Goal: Information Seeking & Learning: Learn about a topic

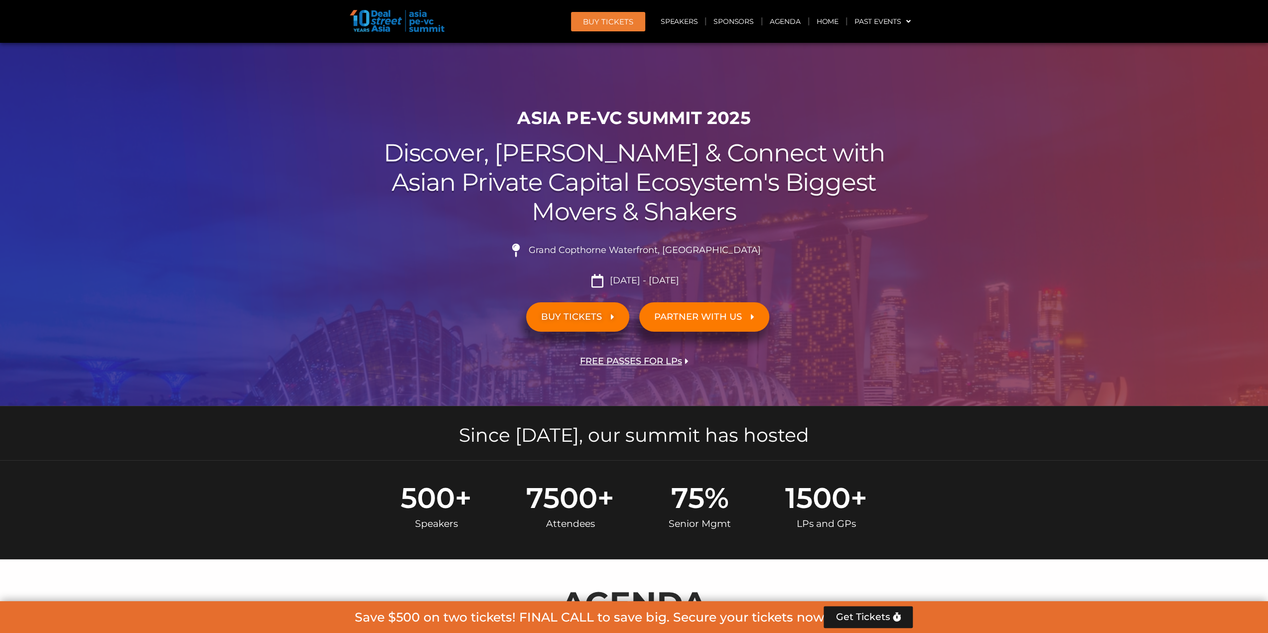
click at [726, 320] on span "PARTNER WITH US" at bounding box center [698, 316] width 88 height 9
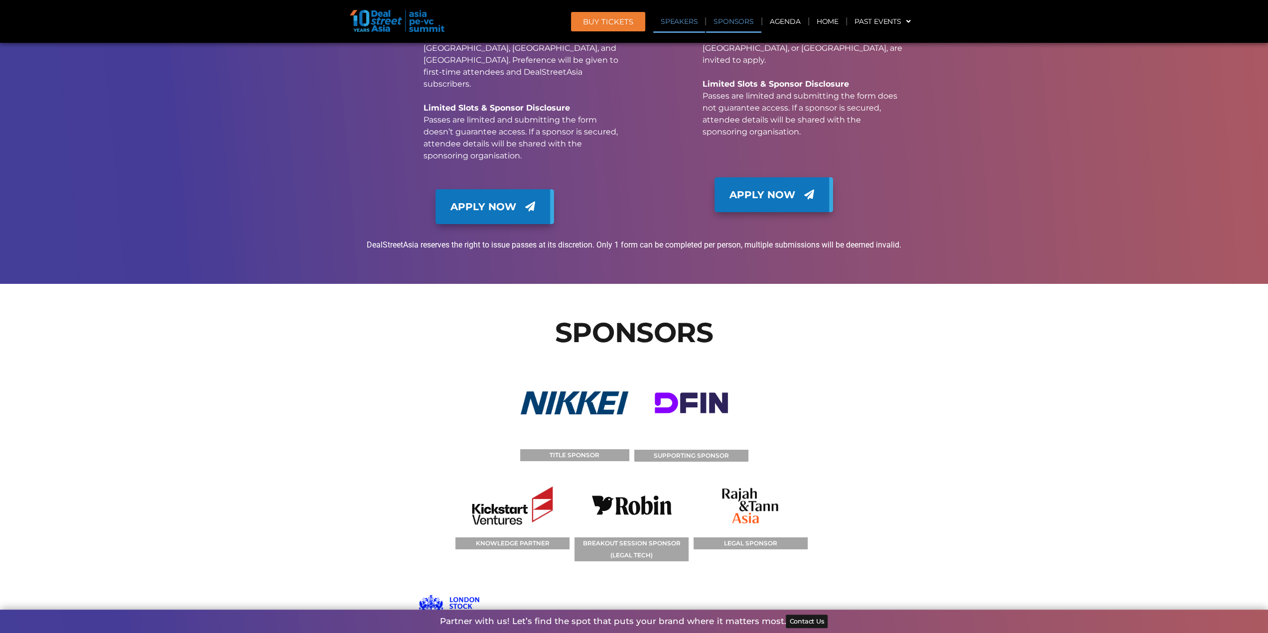
scroll to position [11076, 0]
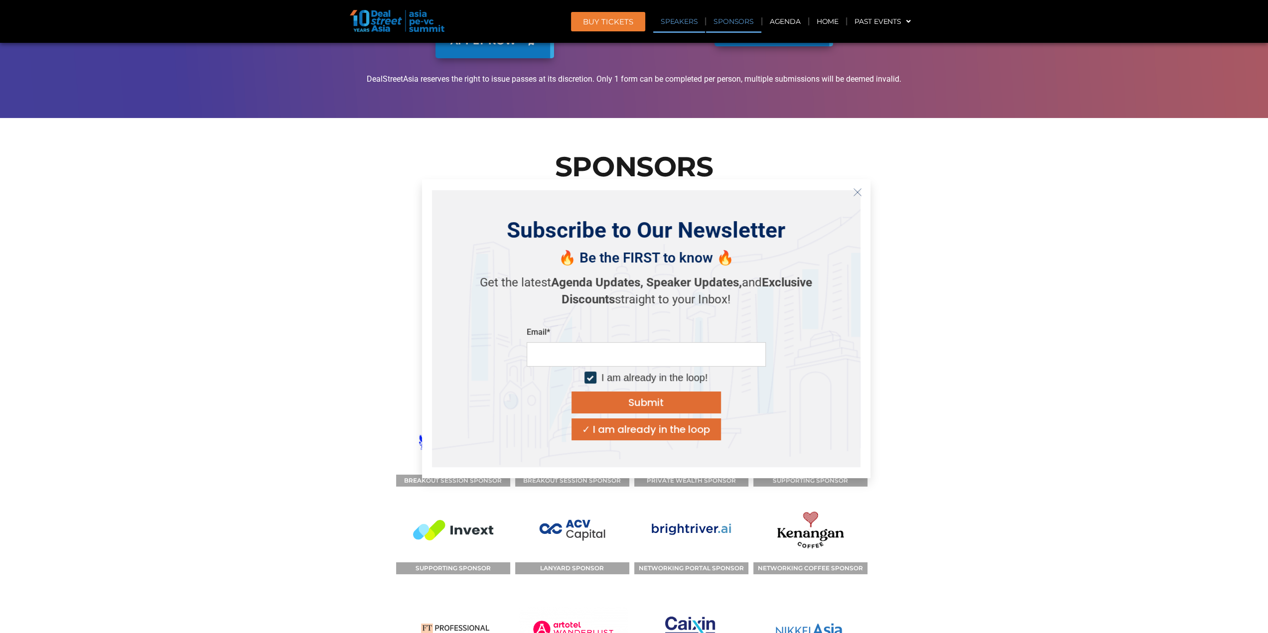
click at [856, 192] on icon "Close" at bounding box center [857, 192] width 9 height 9
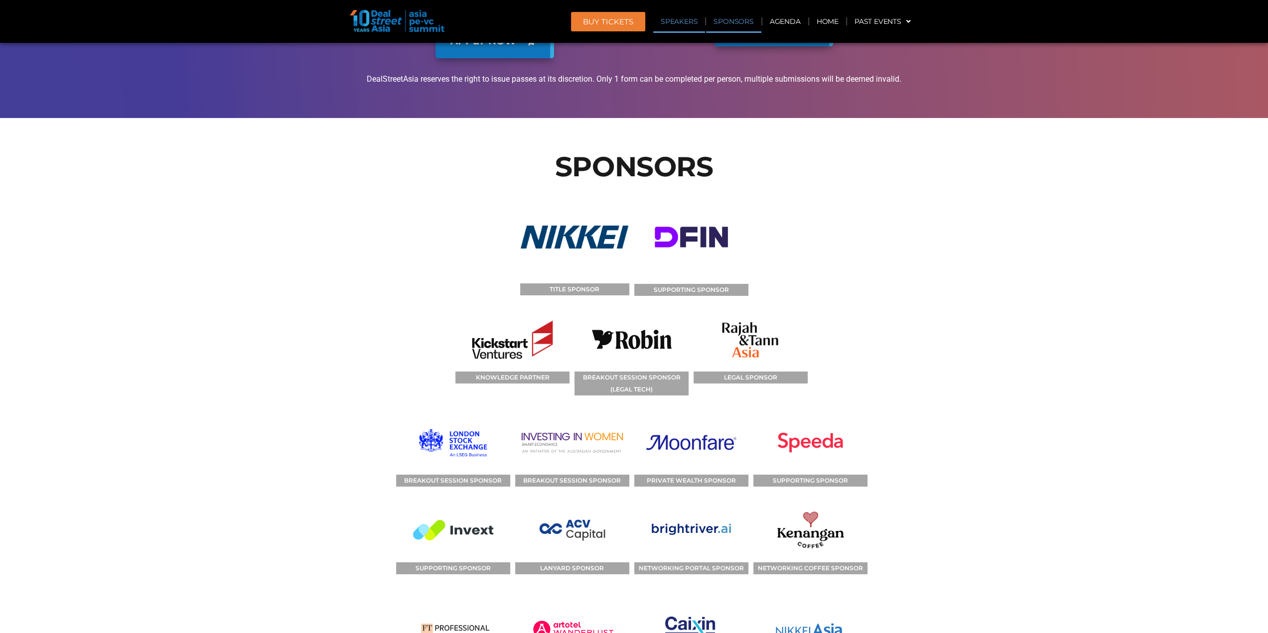
click at [818, 411] on img at bounding box center [810, 443] width 85 height 64
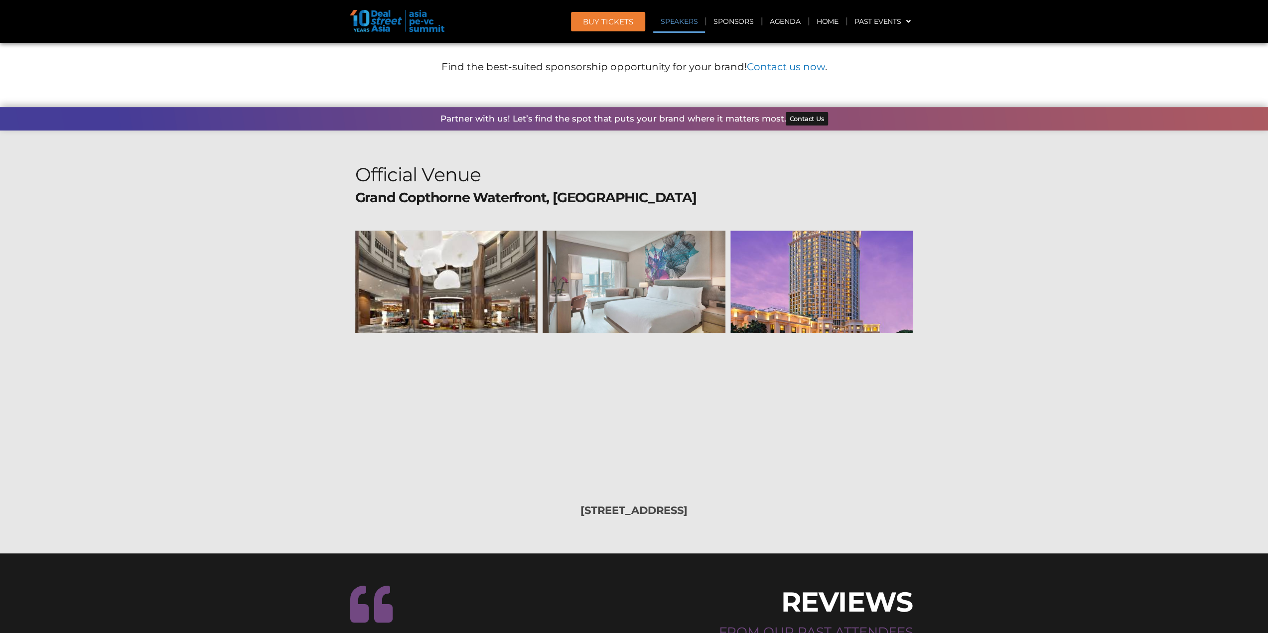
scroll to position [11906, 0]
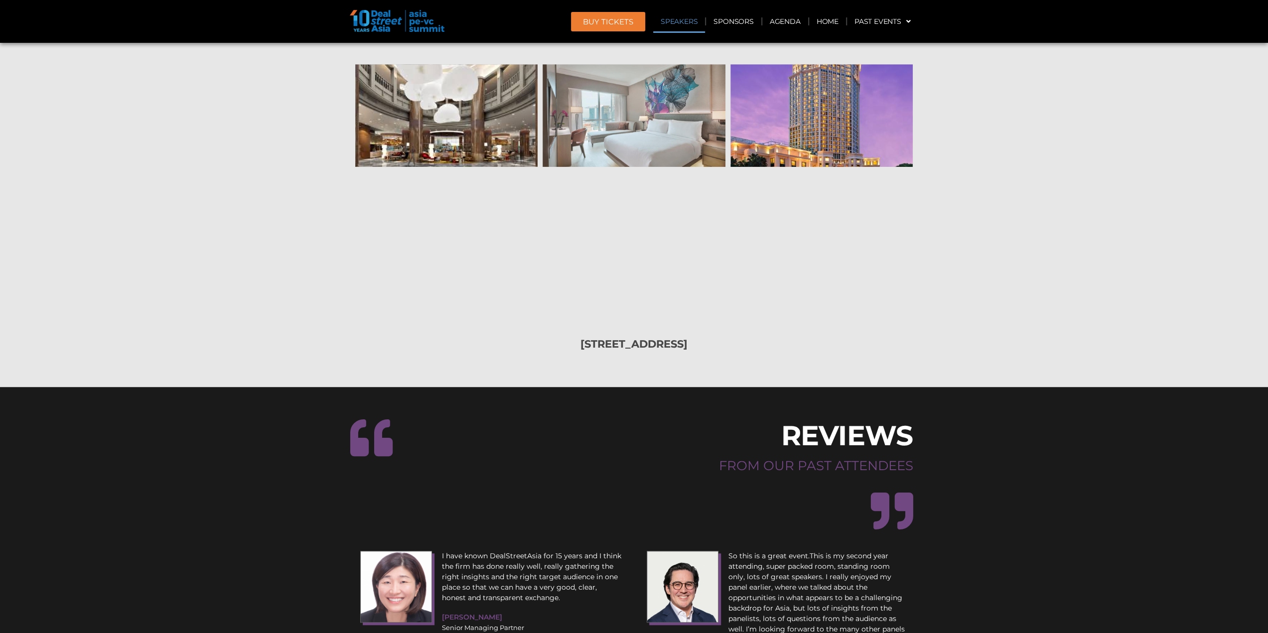
drag, startPoint x: 575, startPoint y: 380, endPoint x: 593, endPoint y: 406, distance: 31.1
click at [593, 551] on p "I have known DealStreetAsia for 15 years and I think the firm has done really w…" at bounding box center [532, 577] width 180 height 52
drag, startPoint x: 574, startPoint y: 432, endPoint x: 559, endPoint y: 411, distance: 25.7
click at [549, 546] on div "I have known DealStreetAsia for 15 years and I think the firm has done really w…" at bounding box center [491, 622] width 272 height 153
drag, startPoint x: 589, startPoint y: 389, endPoint x: 606, endPoint y: 417, distance: 32.2
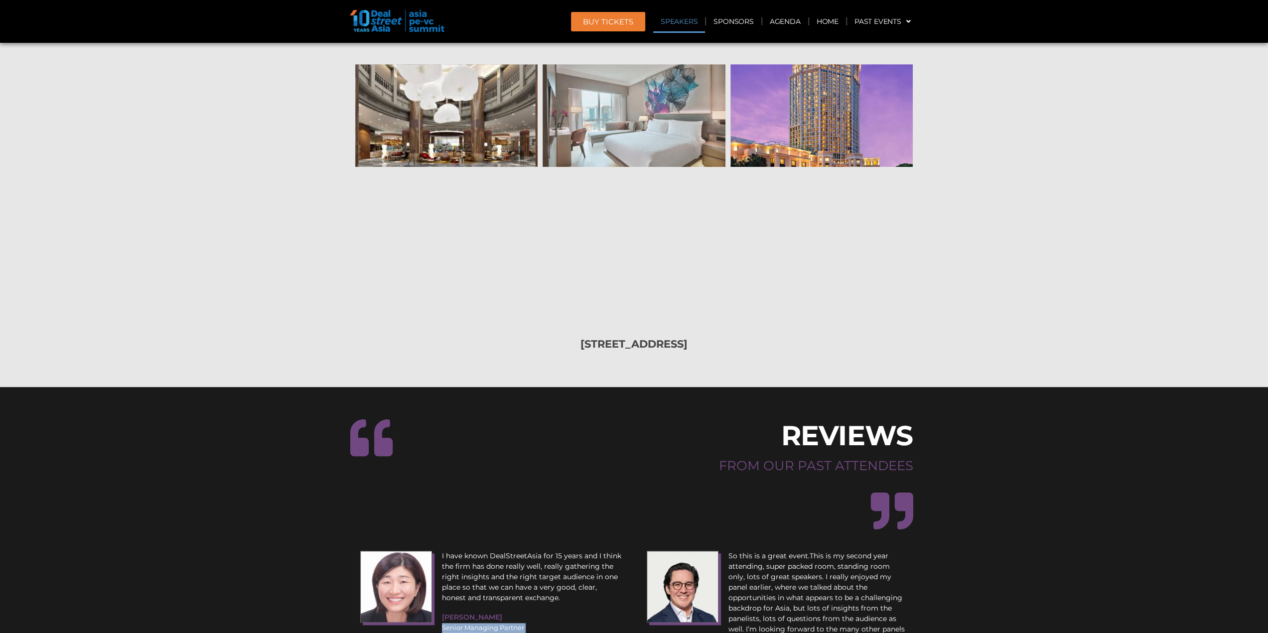
click at [606, 551] on div "I have known DealStreetAsia for 15 years and I think the firm has done really w…" at bounding box center [532, 581] width 180 height 60
drag, startPoint x: 598, startPoint y: 429, endPoint x: 614, endPoint y: 449, distance: 25.5
click at [595, 546] on div "I have known DealStreetAsia for 15 years and I think the firm has done really w…" at bounding box center [491, 622] width 272 height 153
drag, startPoint x: 515, startPoint y: 382, endPoint x: 581, endPoint y: 413, distance: 73.1
click at [581, 551] on p "I have known DealStreetAsia for 15 years and I think the firm has done really w…" at bounding box center [532, 577] width 180 height 52
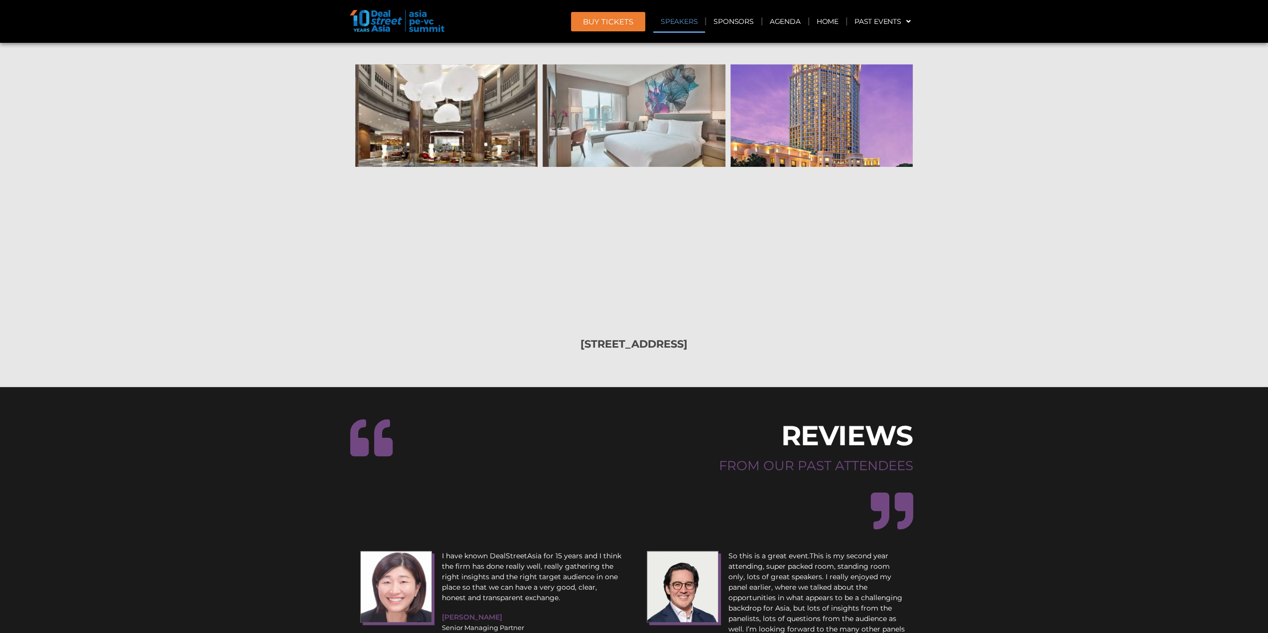
drag, startPoint x: 566, startPoint y: 471, endPoint x: 660, endPoint y: 462, distance: 94.6
click at [588, 546] on div "I have known DealStreetAsia for 15 years and I think the firm has done really w…" at bounding box center [491, 622] width 272 height 153
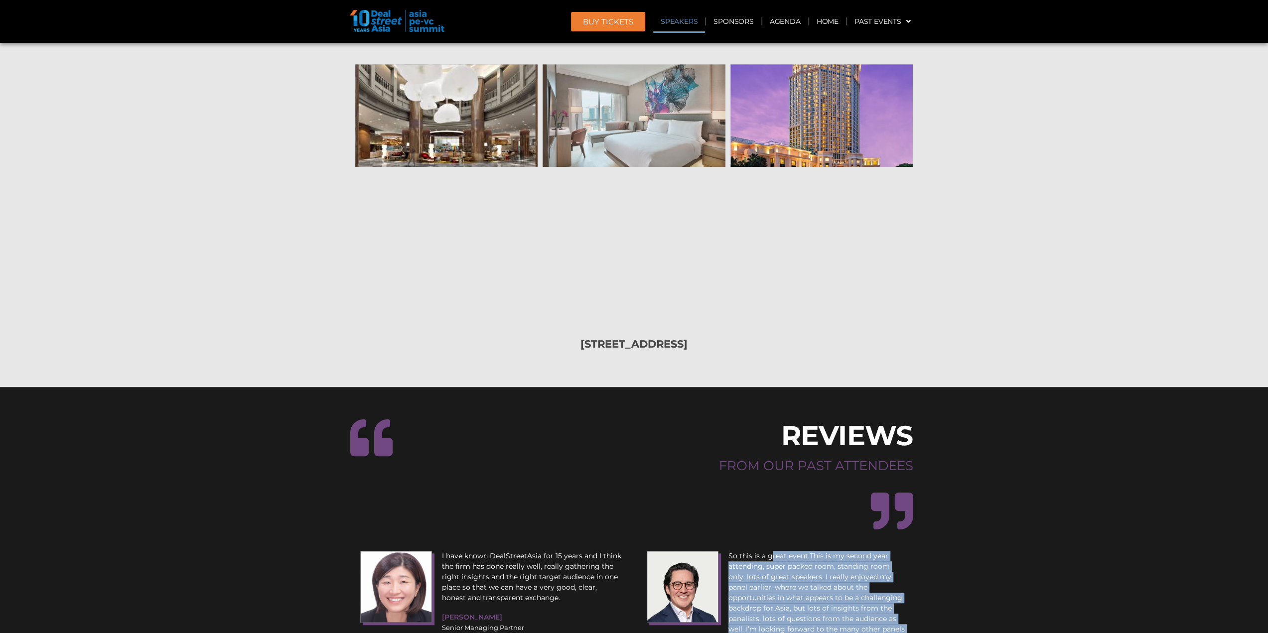
drag, startPoint x: 769, startPoint y: 366, endPoint x: 847, endPoint y: 455, distance: 118.3
click at [839, 551] on div "So this is a great event.This is my second year attending, super packed room, s…" at bounding box center [819, 602] width 180 height 102
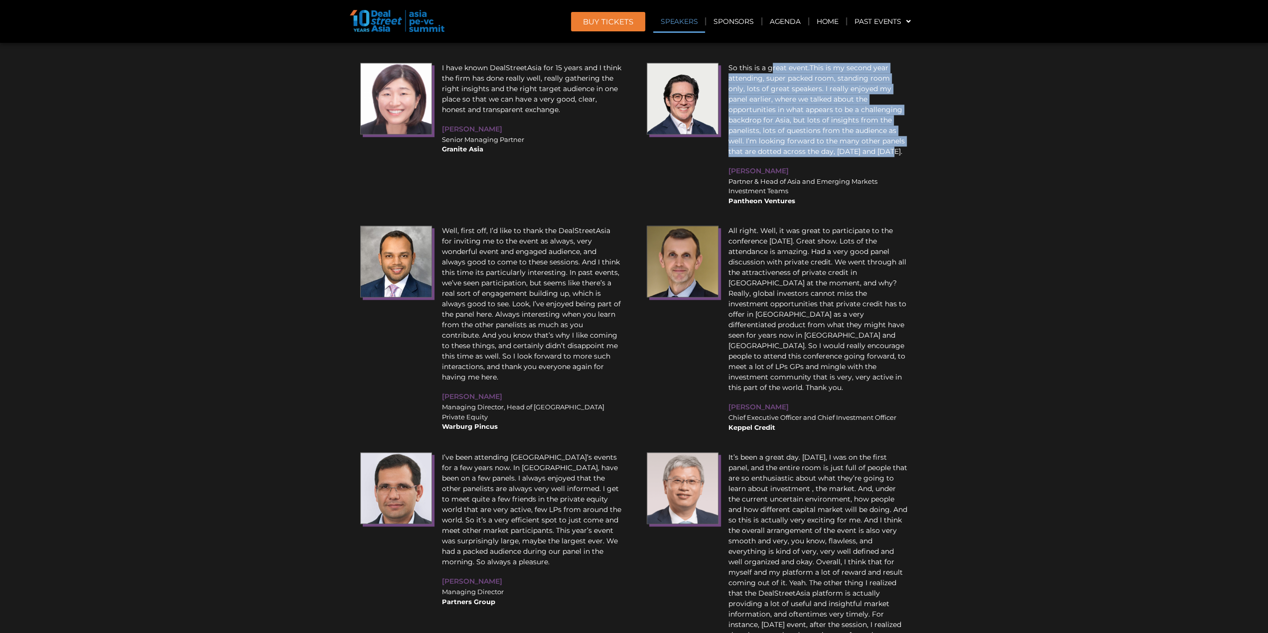
scroll to position [12238, 0]
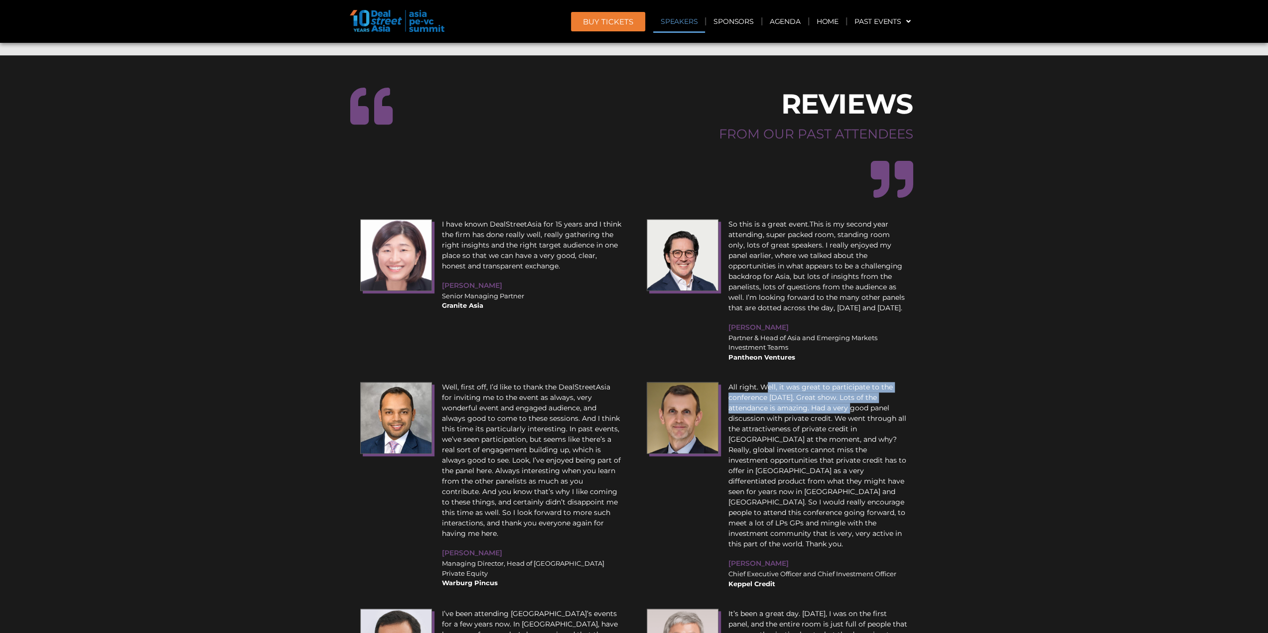
drag, startPoint x: 826, startPoint y: 199, endPoint x: 857, endPoint y: 218, distance: 36.2
click at [857, 382] on p "All right. Well, it was great to participate to the conference [DATE]. Great sh…" at bounding box center [819, 465] width 180 height 167
click at [911, 377] on div "All right. Well, it was great to participate to the conference [DATE]. Great sh…" at bounding box center [819, 485] width 190 height 217
drag, startPoint x: 780, startPoint y: 194, endPoint x: 931, endPoint y: 217, distance: 152.7
click at [939, 194] on section "REVIEWS FROM OUR PAST ATTENDEES I have known DealStreetAsia for 15 years and I …" at bounding box center [634, 624] width 1268 height 1139
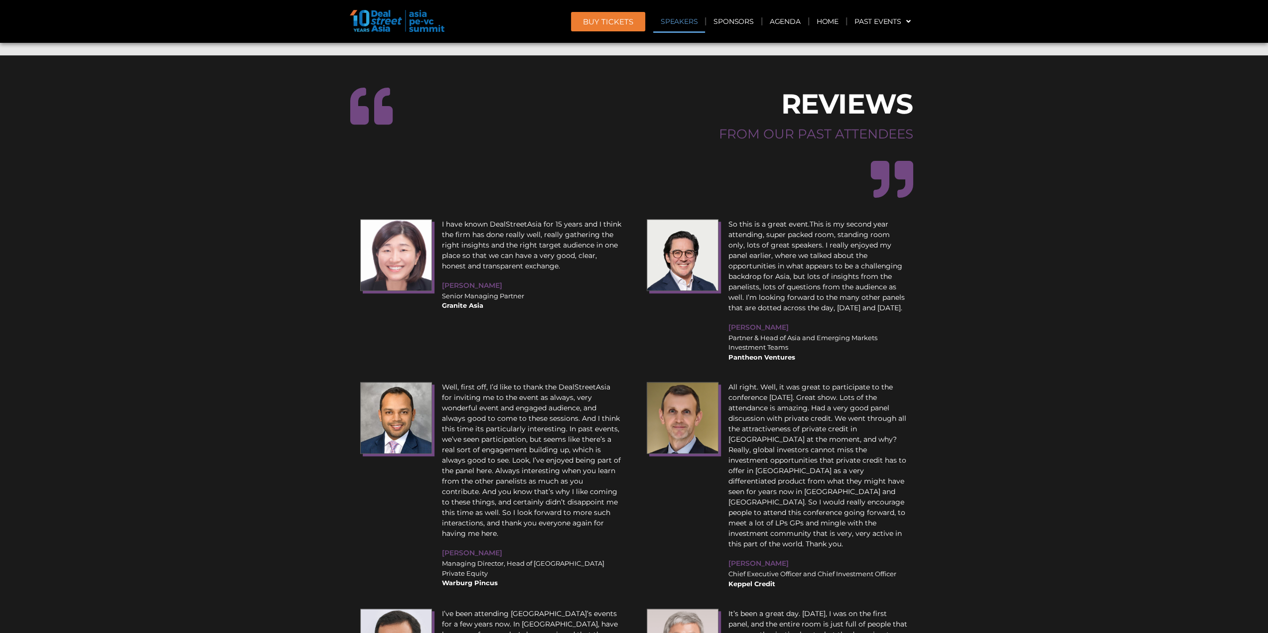
drag, startPoint x: 913, startPoint y: 247, endPoint x: 909, endPoint y: 243, distance: 6.0
click at [912, 377] on div "All right. Well, it was great to participate to the conference [DATE]. Great sh…" at bounding box center [819, 485] width 190 height 217
drag, startPoint x: 817, startPoint y: 204, endPoint x: 830, endPoint y: 233, distance: 31.0
click at [829, 382] on p "All right. Well, it was great to participate to the conference [DATE]. Great sh…" at bounding box center [819, 465] width 180 height 167
drag, startPoint x: 862, startPoint y: 293, endPoint x: 854, endPoint y: 253, distance: 40.2
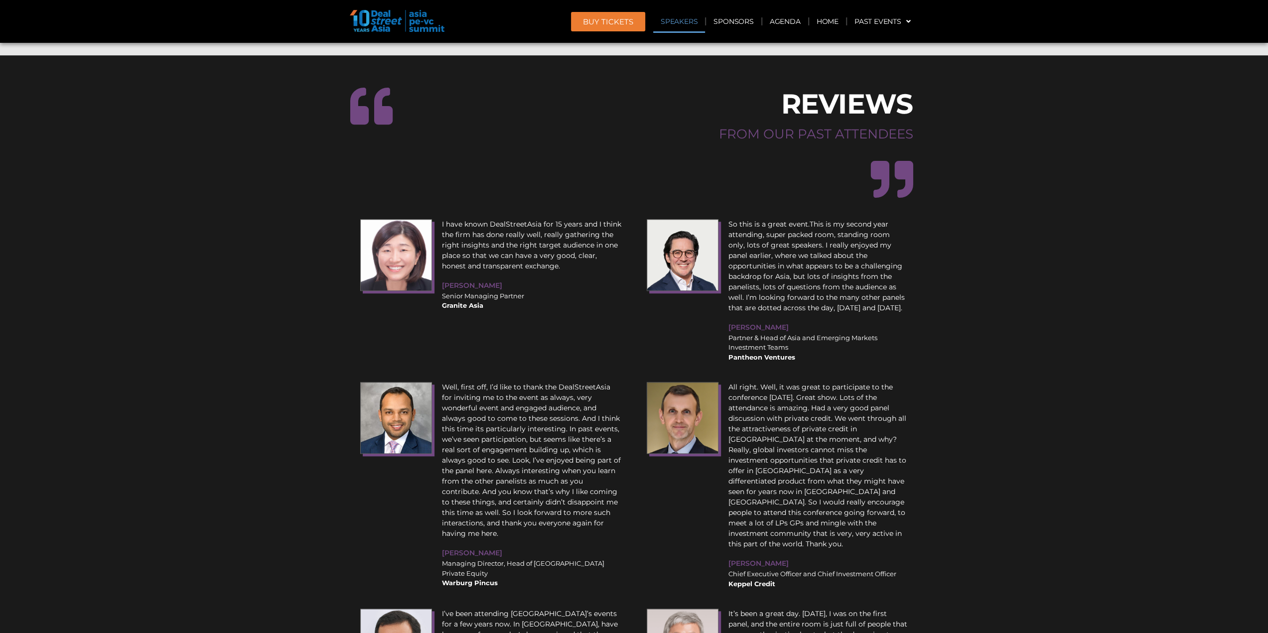
click at [856, 382] on p "All right. Well, it was great to participate to the conference [DATE]. Great sh…" at bounding box center [819, 465] width 180 height 167
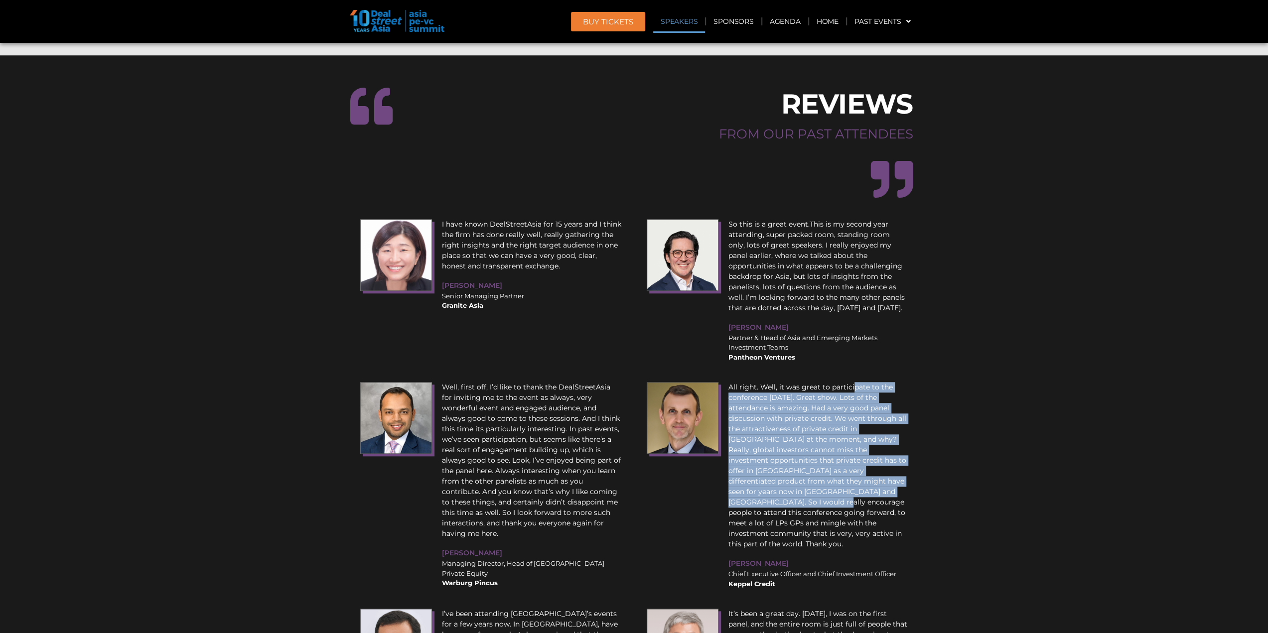
drag, startPoint x: 851, startPoint y: 200, endPoint x: 862, endPoint y: 307, distance: 107.2
click at [862, 382] on p "All right. Well, it was great to participate to the conference [DATE]. Great sh…" at bounding box center [819, 465] width 180 height 167
click at [834, 382] on p "All right. Well, it was great to participate to the conference [DATE]. Great sh…" at bounding box center [819, 465] width 180 height 167
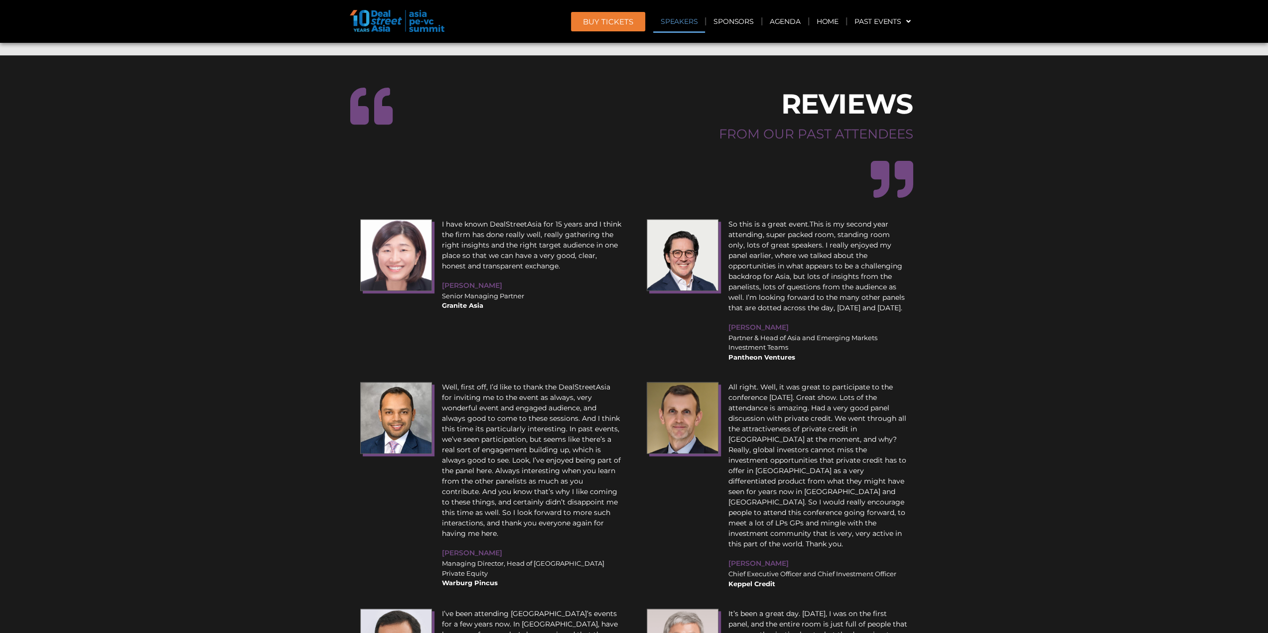
click at [872, 382] on p "All right. Well, it was great to participate to the conference [DATE]. Great sh…" at bounding box center [819, 465] width 180 height 167
drag, startPoint x: 847, startPoint y: 364, endPoint x: 946, endPoint y: 376, distance: 99.4
click at [935, 374] on section "REVIEWS FROM OUR PAST ATTENDEES I have known DealStreetAsia for 15 years and I …" at bounding box center [634, 624] width 1268 height 1139
click at [790, 382] on p "All right. Well, it was great to participate to the conference [DATE]. Great sh…" at bounding box center [819, 465] width 180 height 167
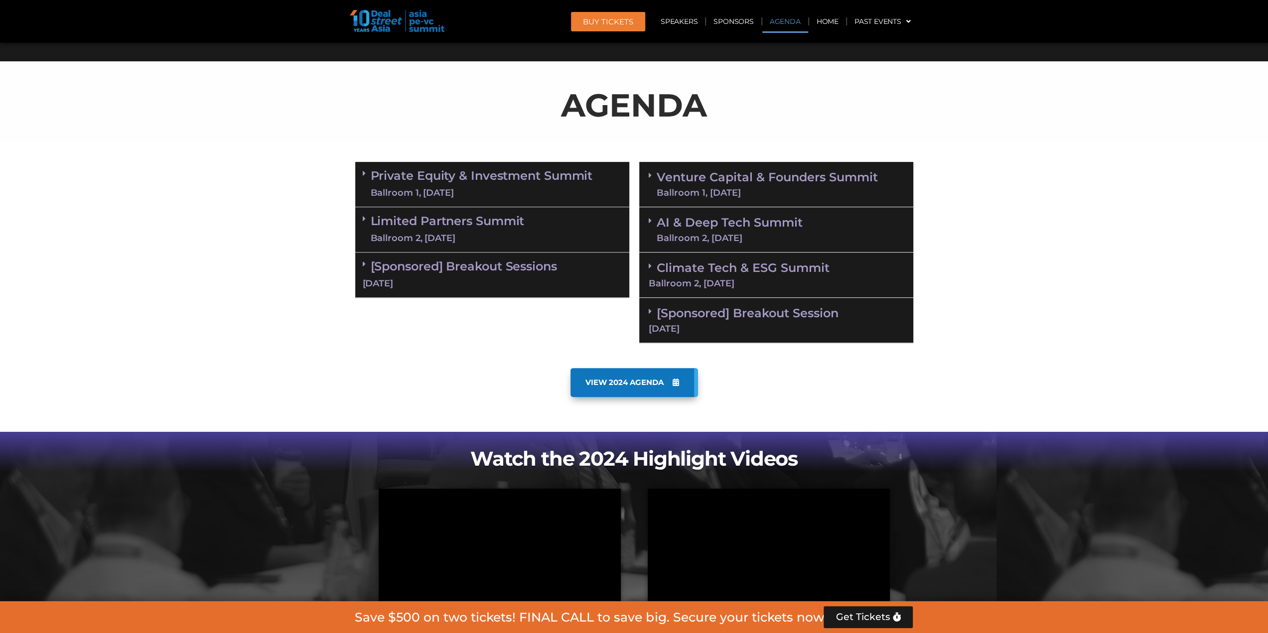
scroll to position [332, 0]
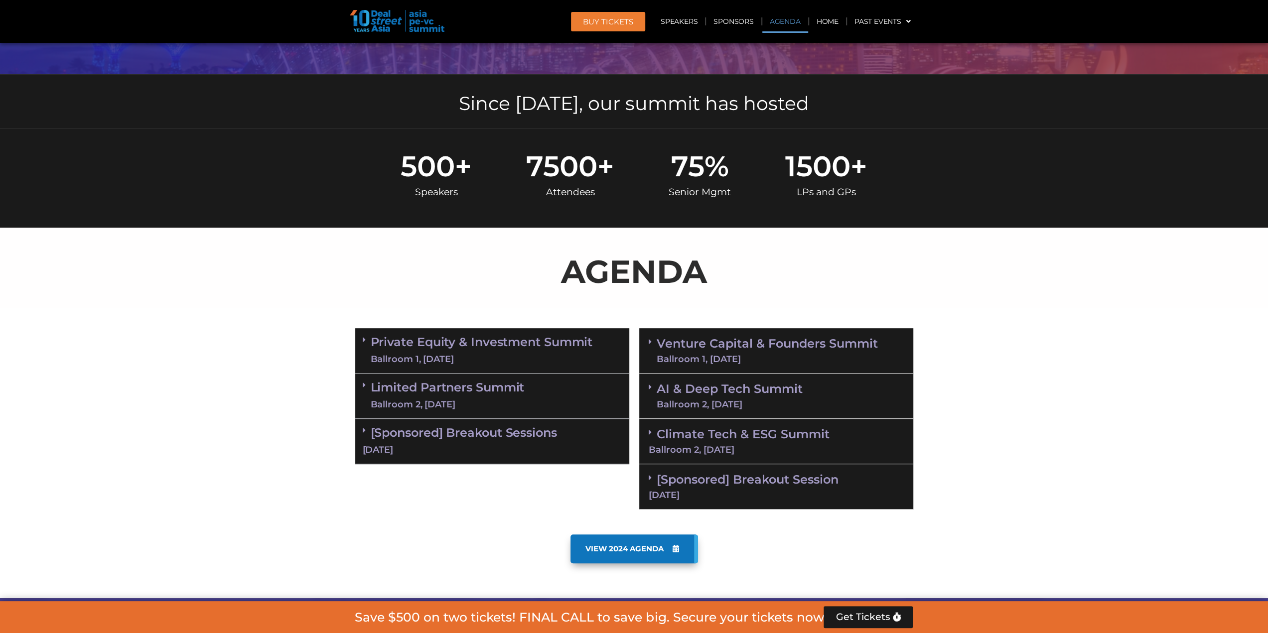
click at [650, 387] on icon at bounding box center [650, 387] width 3 height 8
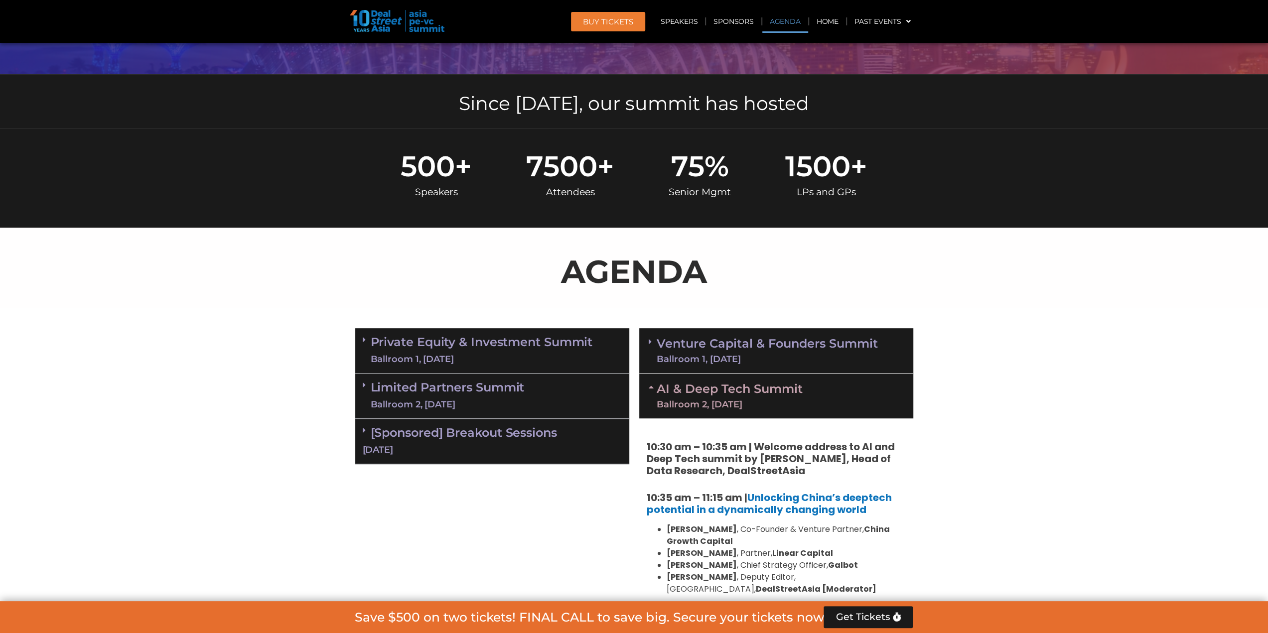
scroll to position [498, 0]
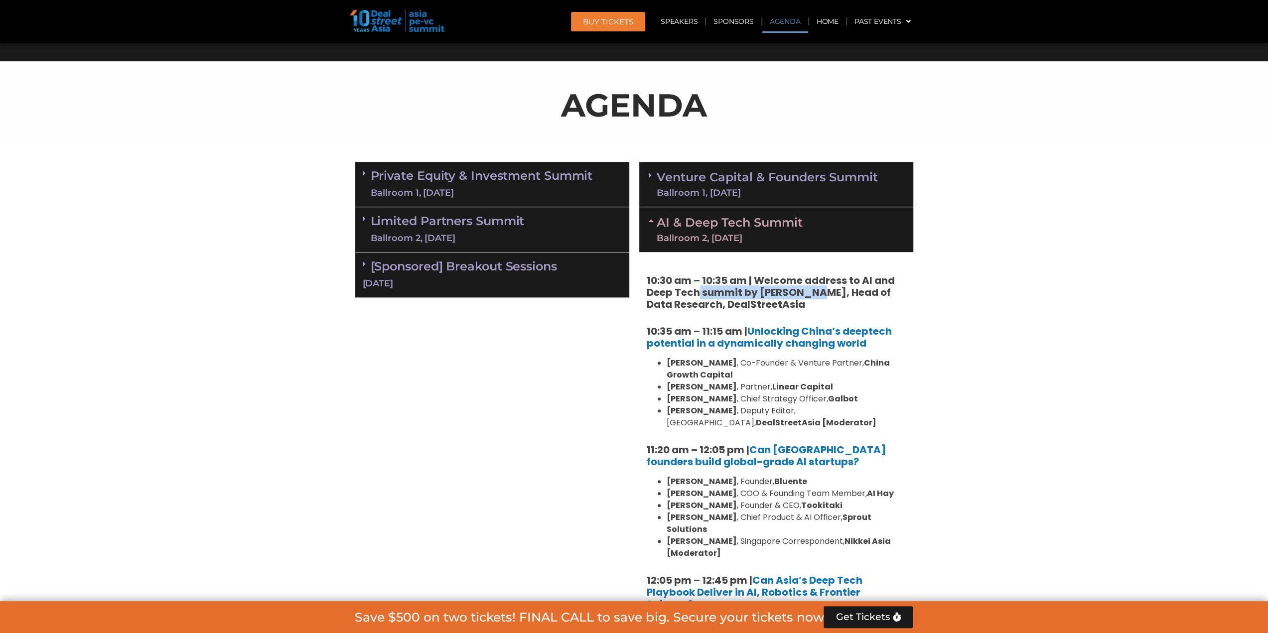
drag, startPoint x: 747, startPoint y: 292, endPoint x: 886, endPoint y: 302, distance: 139.9
click at [862, 299] on strong "10:30 am – 10:35 am | Welcome address to AI and Deep Tech summit by [PERSON_NAM…" at bounding box center [771, 293] width 248 height 38
drag, startPoint x: 1035, startPoint y: 313, endPoint x: 857, endPoint y: 305, distance: 177.6
click at [1028, 312] on section "Private Equity & Investment Summit Ballroom 1, [DATE] 8:00 am – 9:00 am | Regis…" at bounding box center [634, 505] width 1268 height 697
drag, startPoint x: 867, startPoint y: 290, endPoint x: 953, endPoint y: 302, distance: 87.1
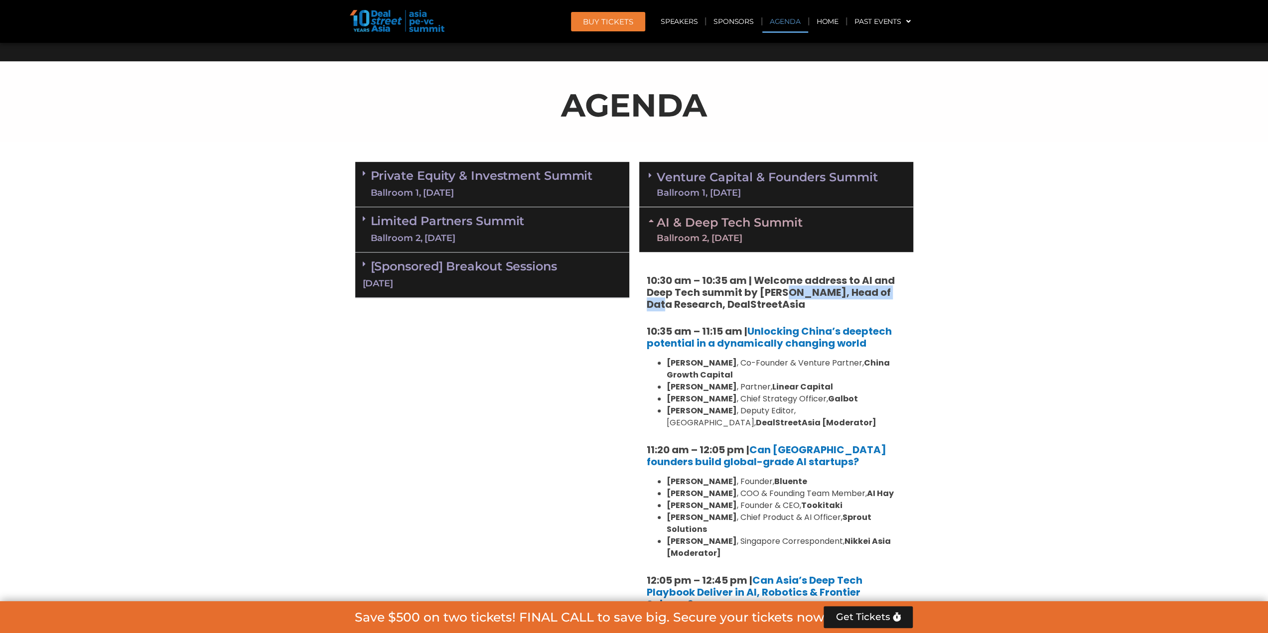
click at [945, 299] on section "Private Equity & Investment Summit Ballroom 1, [DATE] 8:00 am – 9:00 am | Regis…" at bounding box center [634, 505] width 1268 height 697
drag, startPoint x: 1001, startPoint y: 355, endPoint x: 975, endPoint y: 352, distance: 26.6
click at [1001, 355] on section "Private Equity & Investment Summit Ballroom 1, [DATE] 8:00 am – 9:00 am | Regis…" at bounding box center [634, 505] width 1268 height 697
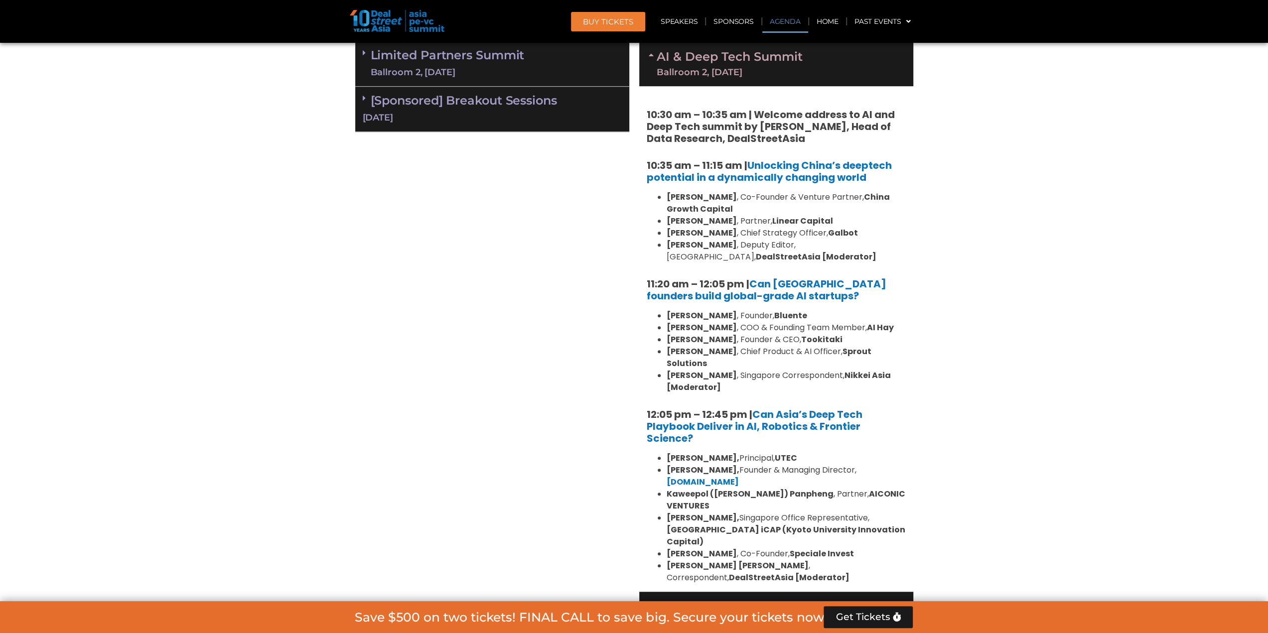
scroll to position [830, 0]
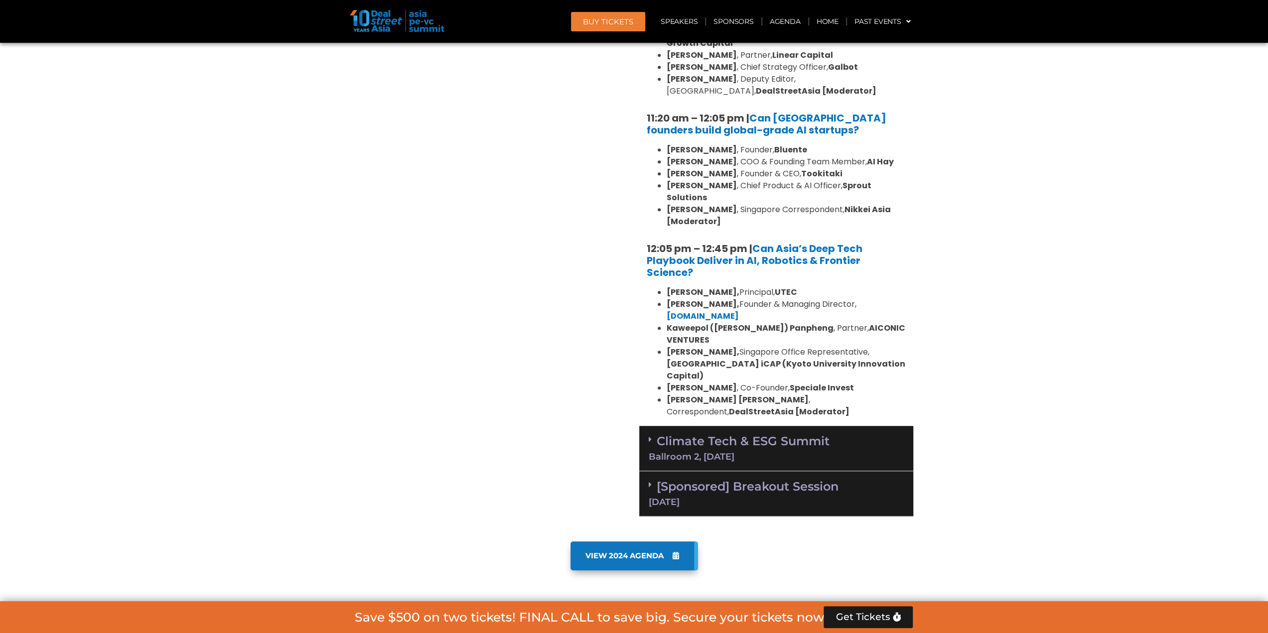
drag, startPoint x: 808, startPoint y: 323, endPoint x: 900, endPoint y: 338, distance: 92.9
click at [874, 348] on ul "[PERSON_NAME], Principal, UTEC [PERSON_NAME], Founder & Managing Director, [DOM…" at bounding box center [776, 353] width 259 height 132
drag, startPoint x: 1022, startPoint y: 302, endPoint x: 1026, endPoint y: 319, distance: 17.4
click at [1026, 318] on section "Private Equity & Investment Summit Ballroom 1, [DATE] 8:00 am – 9:00 am | Regis…" at bounding box center [634, 173] width 1268 height 697
